Goal: Task Accomplishment & Management: Complete application form

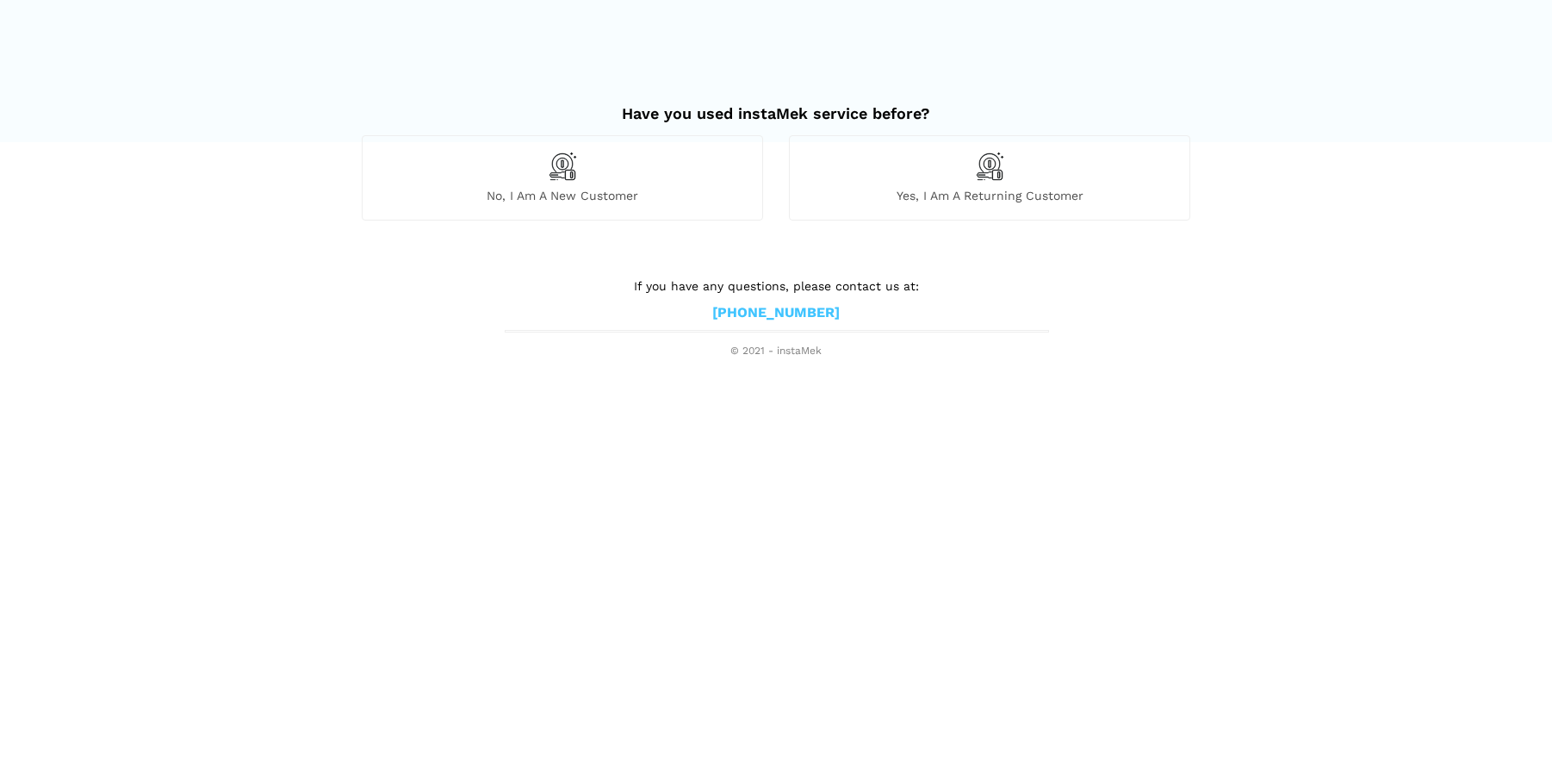
click at [985, 167] on img at bounding box center [989, 166] width 29 height 29
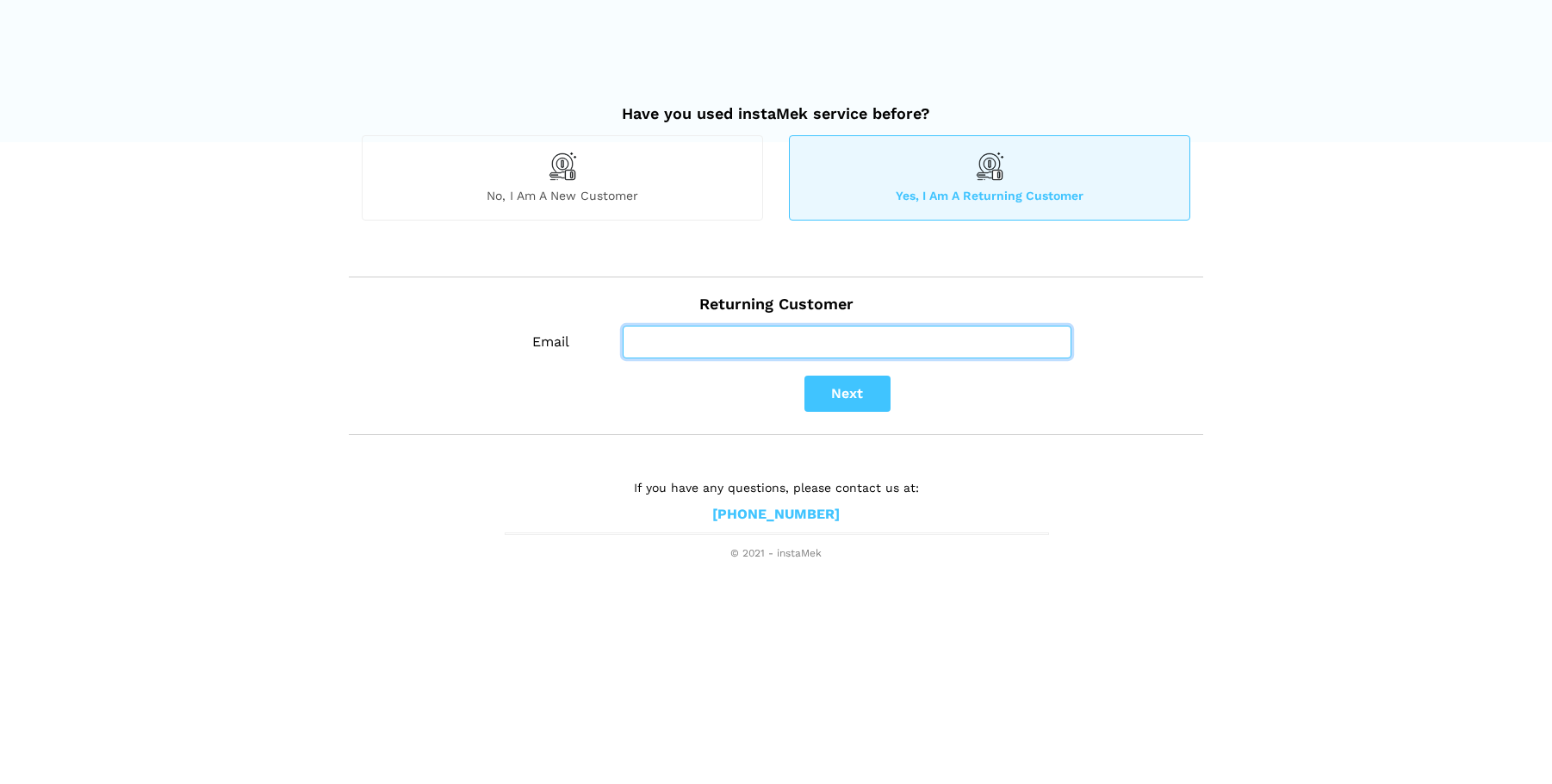
click at [795, 337] on input "Email" at bounding box center [847, 342] width 449 height 33
type input "[PERSON_NAME][EMAIL_ADDRESS][PERSON_NAME][DOMAIN_NAME]"
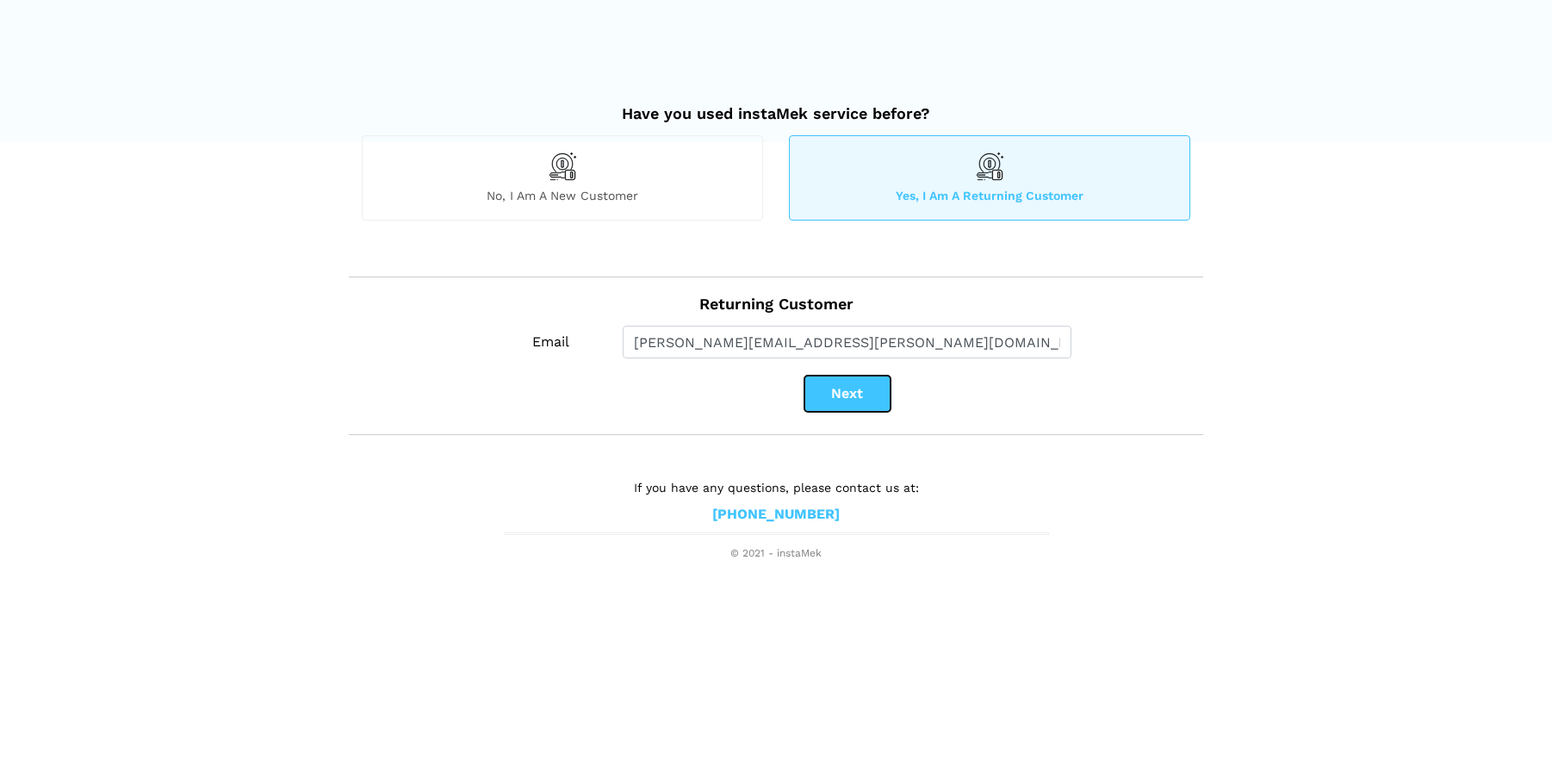
click at [816, 400] on button "Next" at bounding box center [847, 394] width 86 height 36
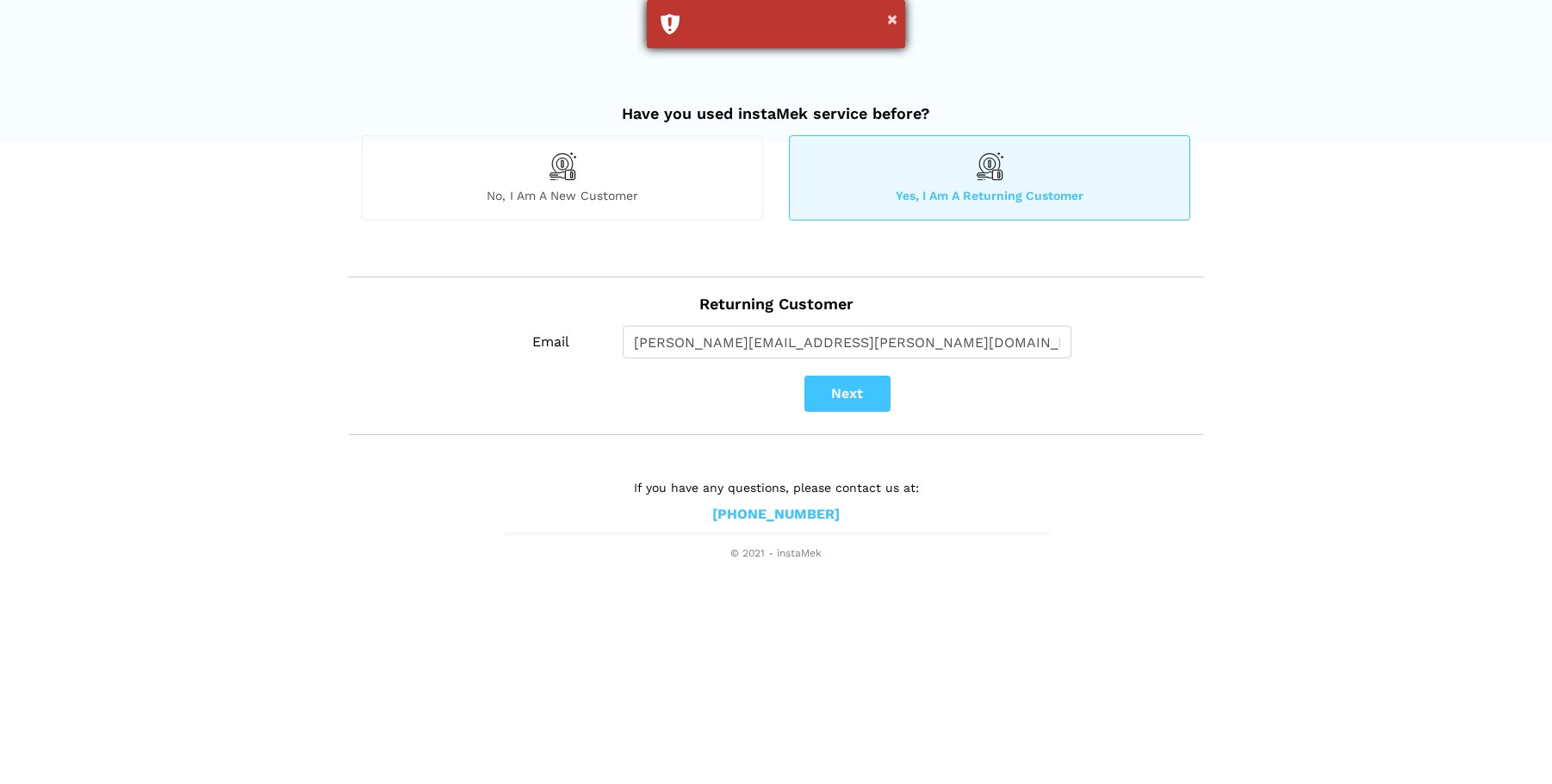
click at [886, 30] on div "×" at bounding box center [776, 24] width 258 height 48
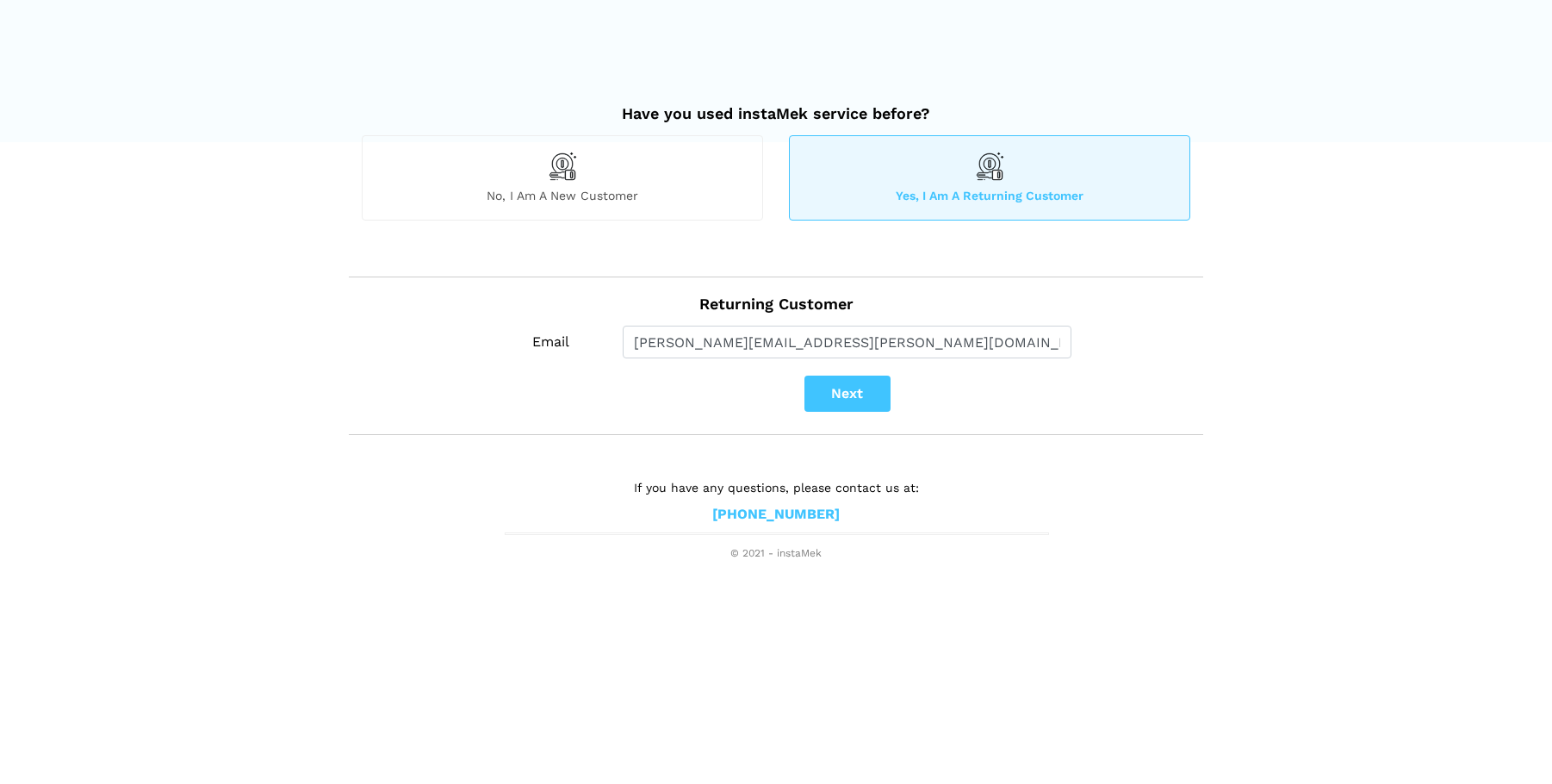
click at [634, 166] on div "No, I am a new customer" at bounding box center [563, 178] width 401 height 85
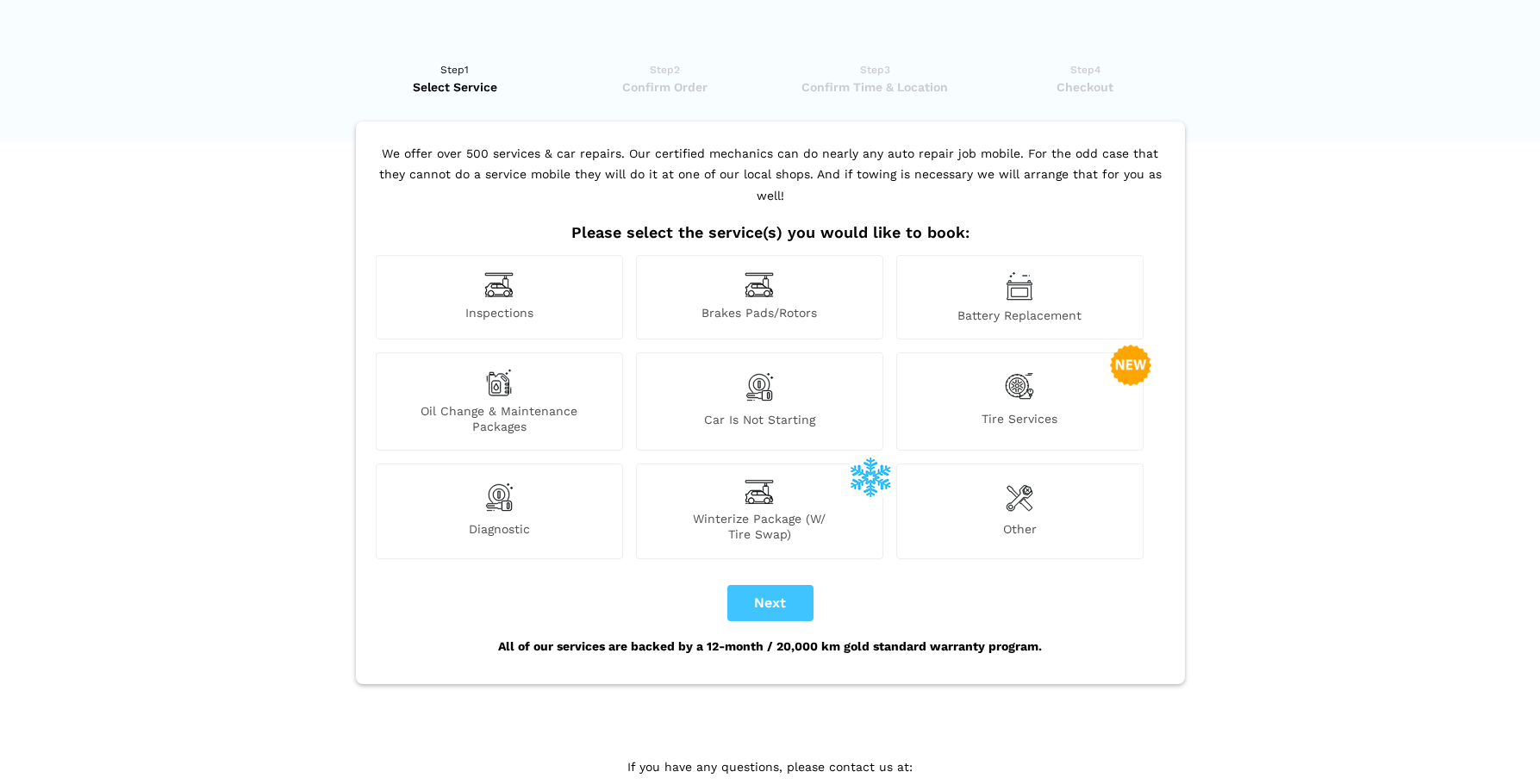
click at [1016, 378] on img at bounding box center [1019, 385] width 29 height 35
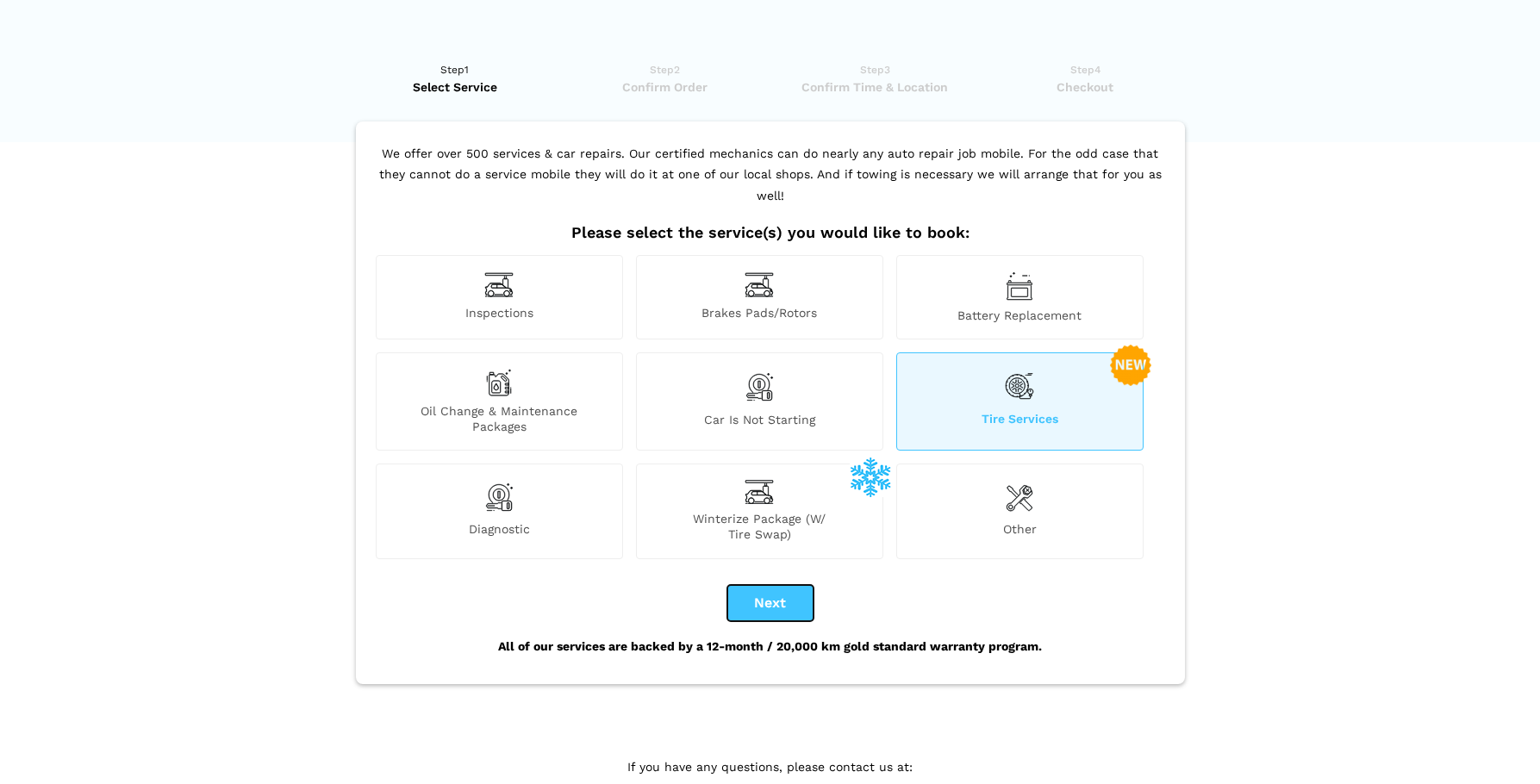
click at [762, 585] on button "Next" at bounding box center [770, 603] width 86 height 36
checkbox input "true"
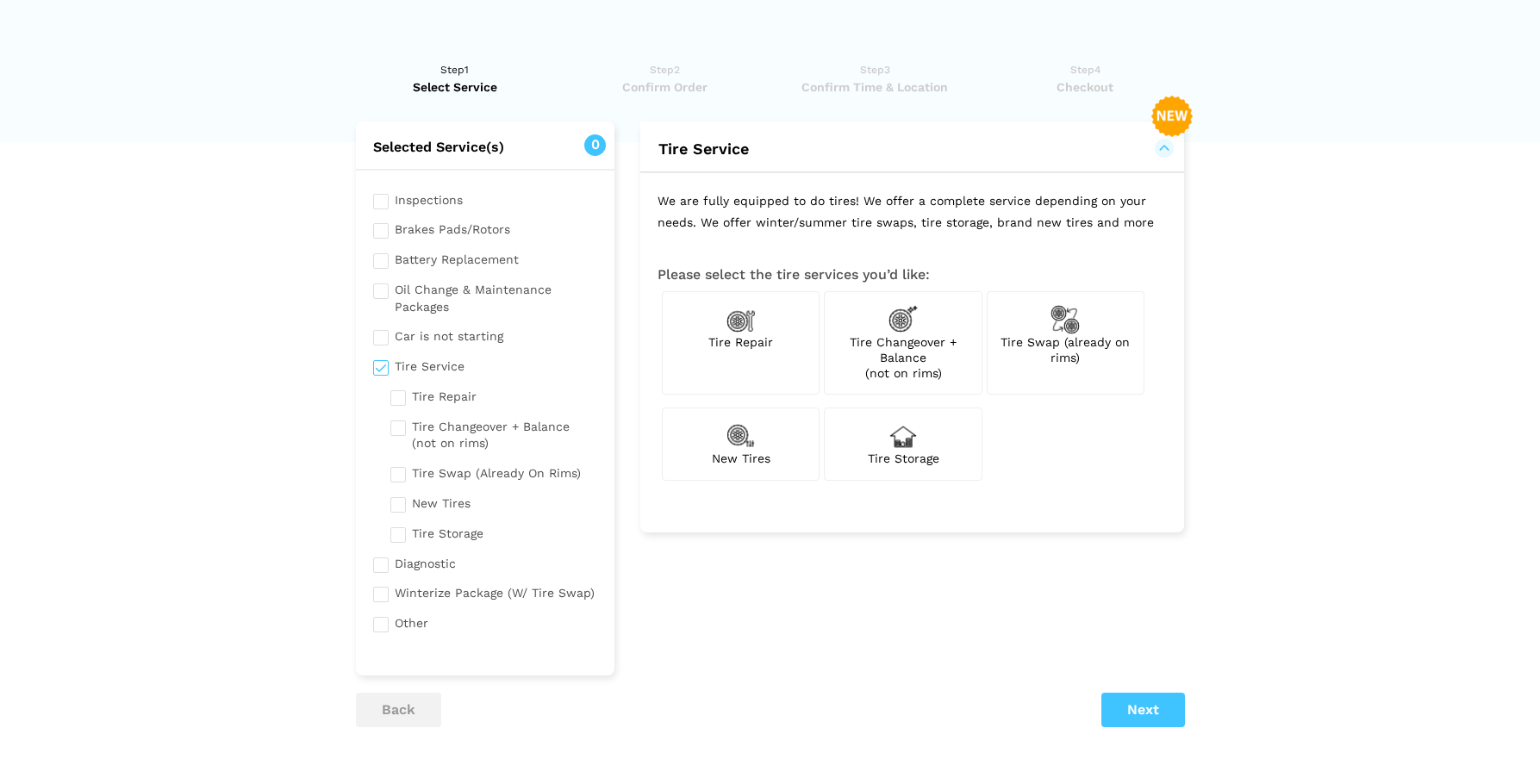
click at [755, 447] on img at bounding box center [741, 435] width 29 height 29
checkbox input "true"
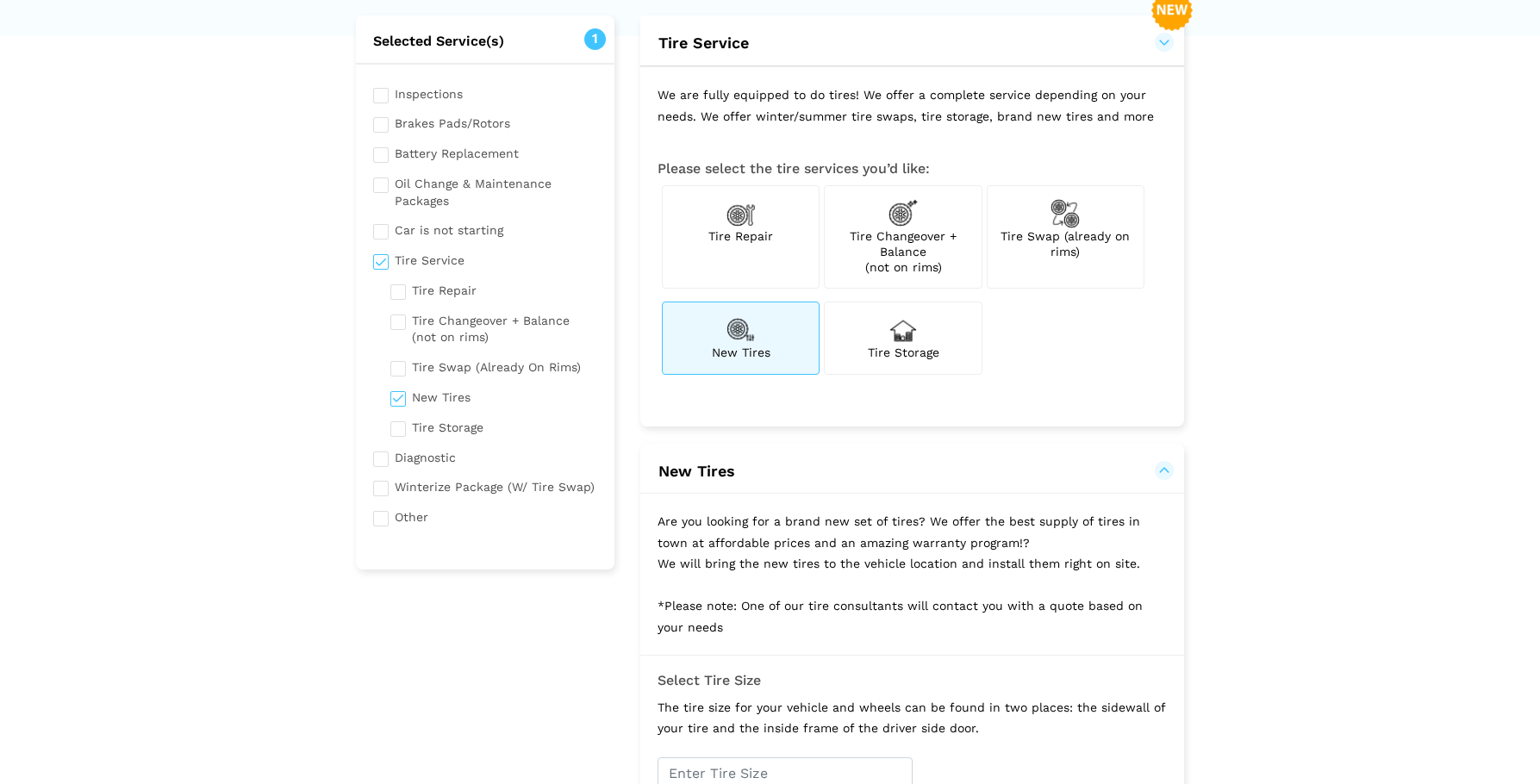
scroll to position [258, 0]
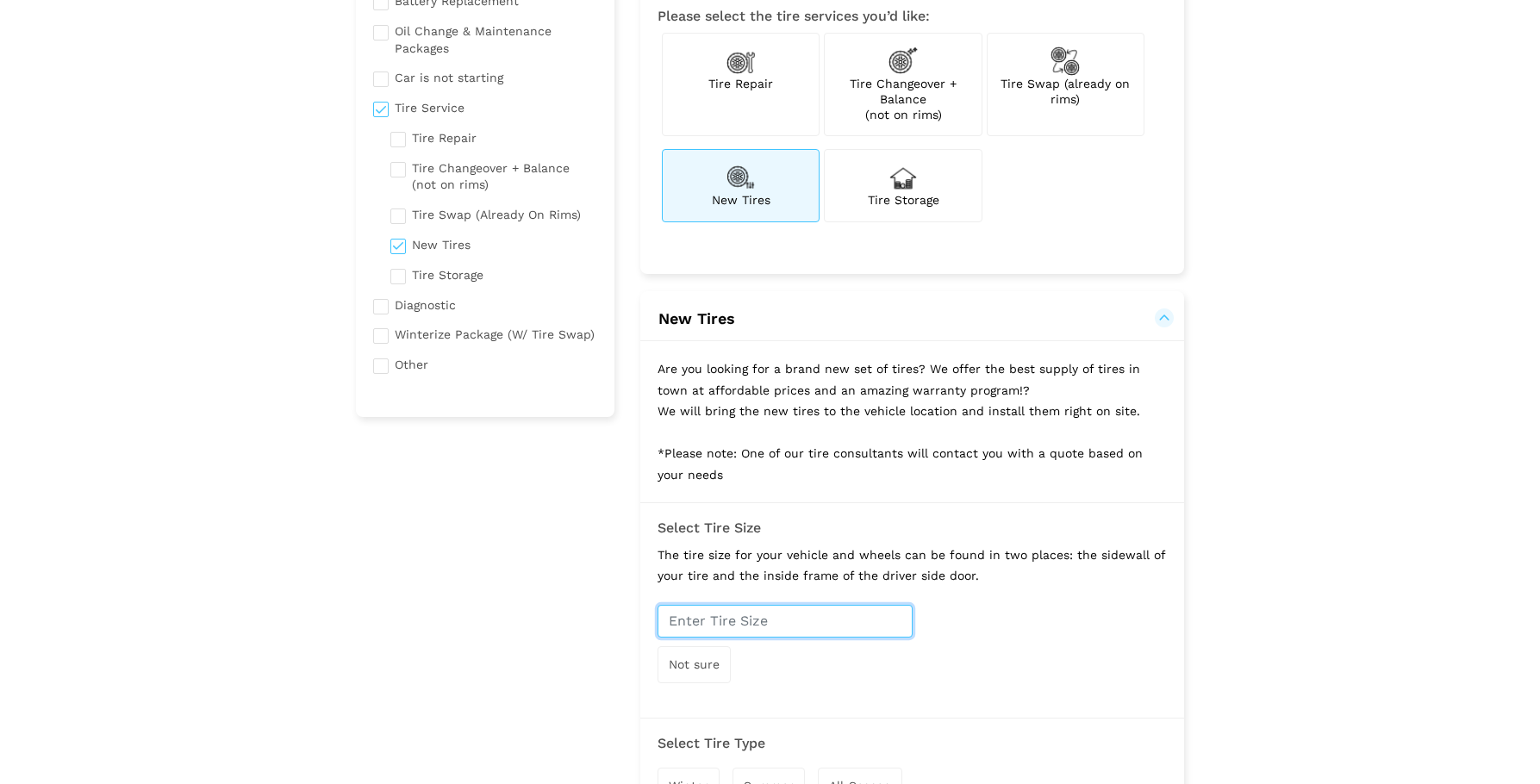
click at [789, 624] on input "text" at bounding box center [784, 621] width 255 height 33
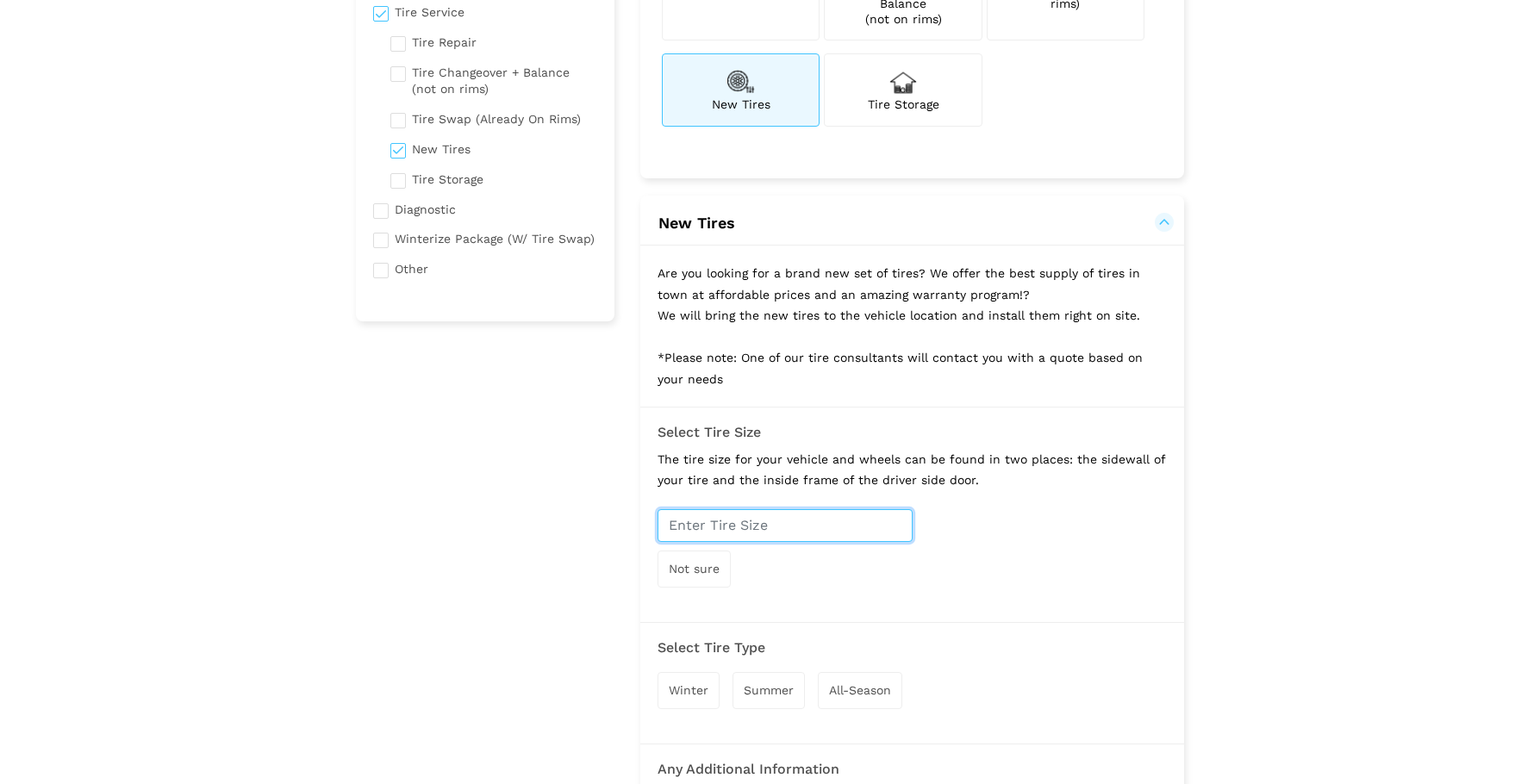
scroll to position [516, 0]
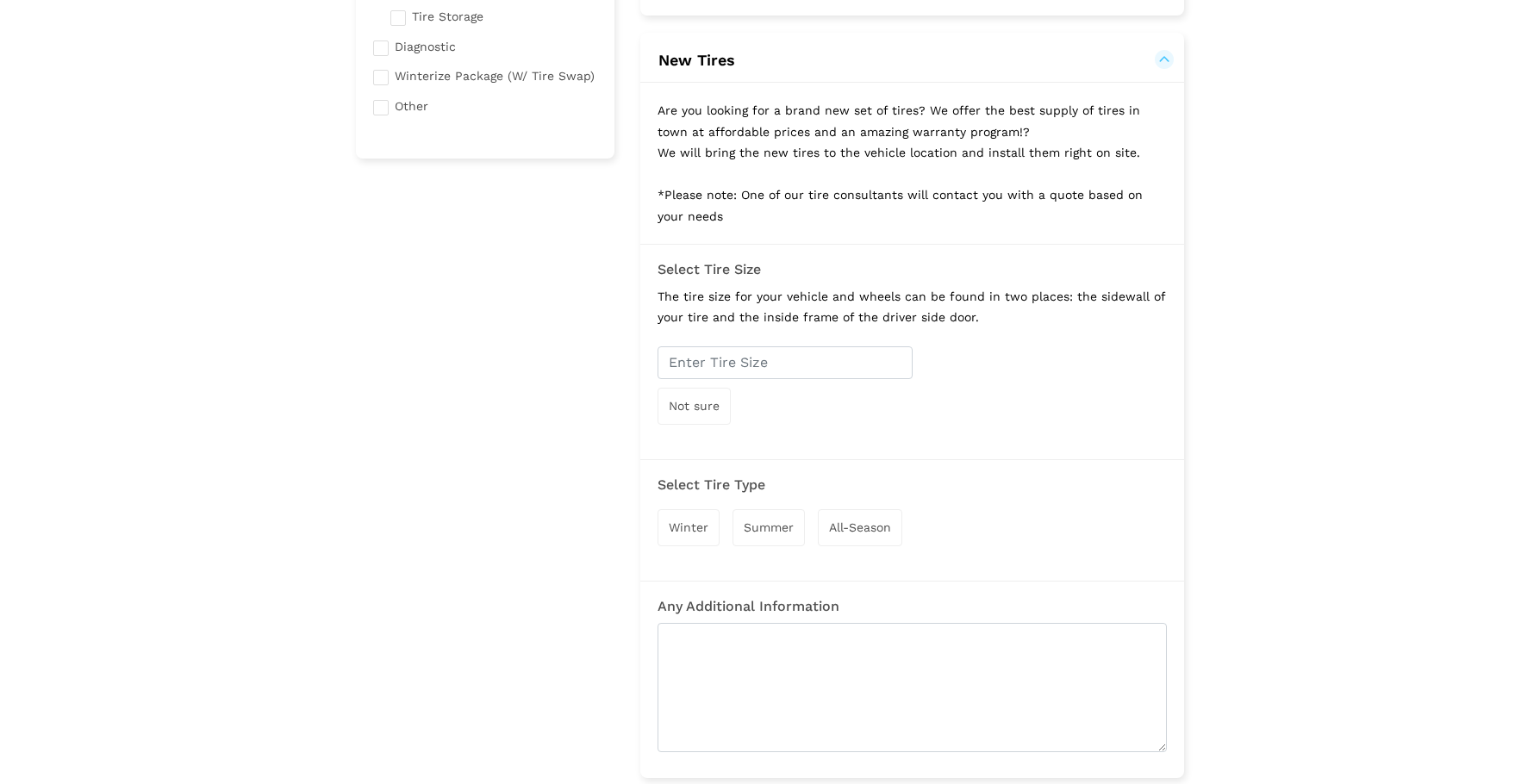
click at [713, 406] on span "Not sure" at bounding box center [694, 405] width 51 height 14
click at [705, 528] on span "Winter" at bounding box center [688, 529] width 40 height 14
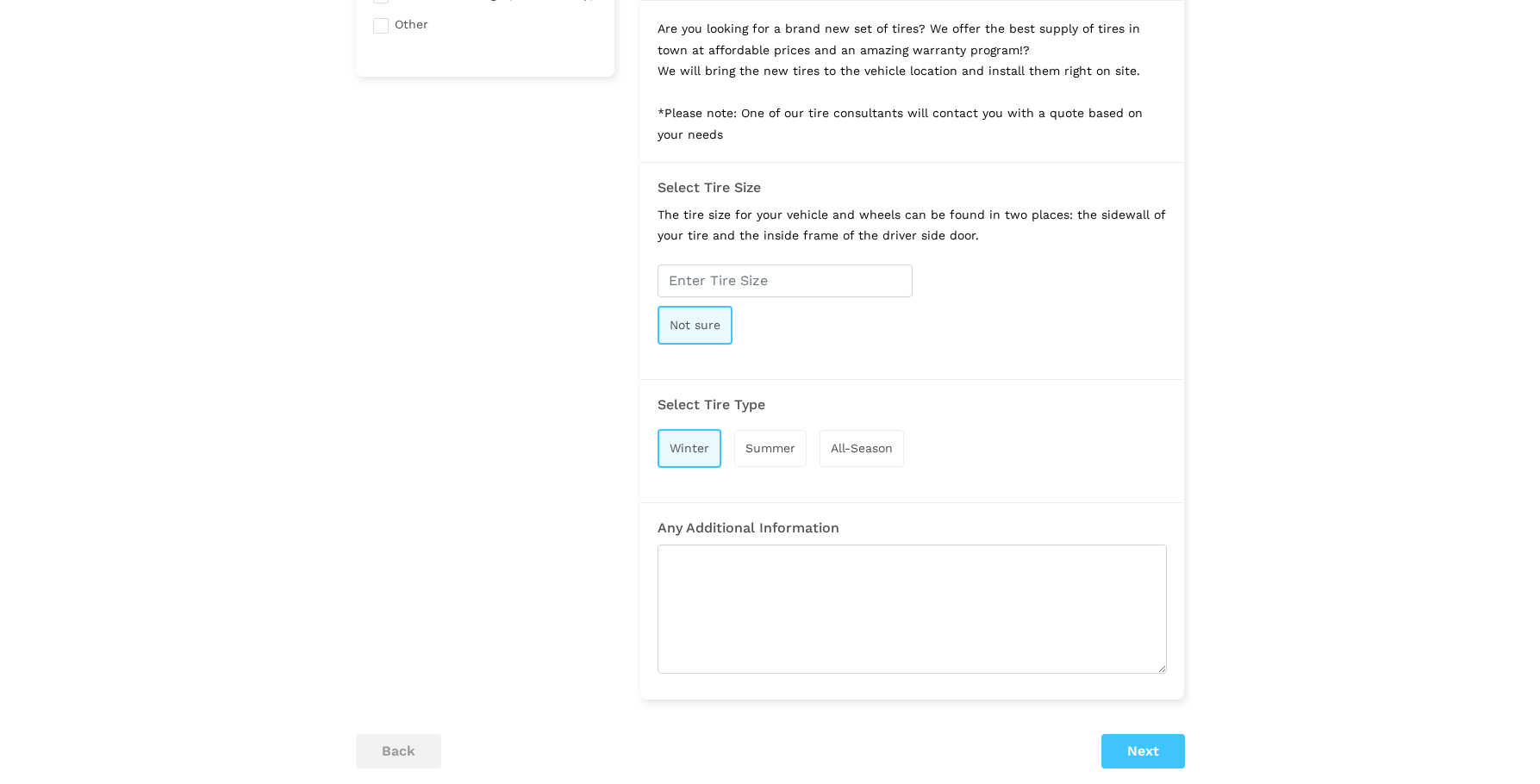
scroll to position [603, 0]
